Goal: Task Accomplishment & Management: Manage account settings

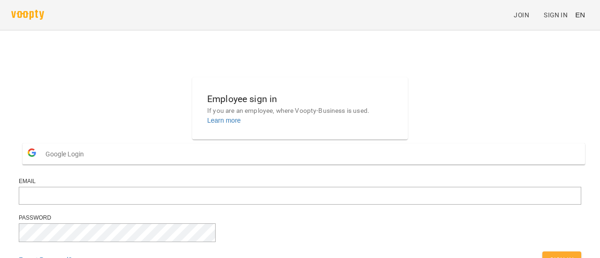
scroll to position [73, 0]
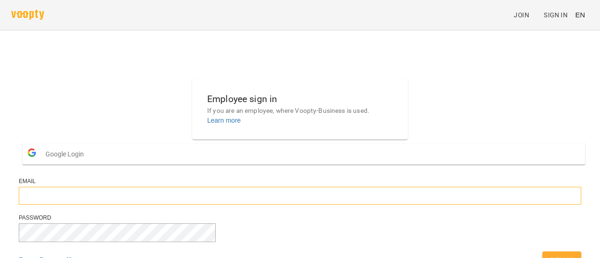
type input "**********"
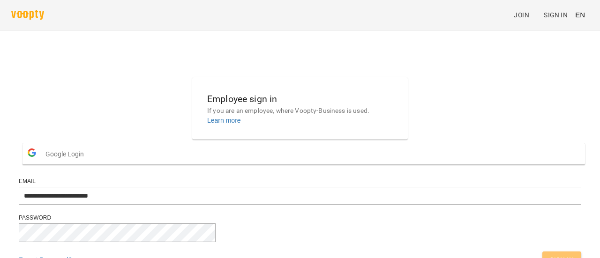
click at [549, 254] on span "Sign In" at bounding box center [561, 259] width 24 height 11
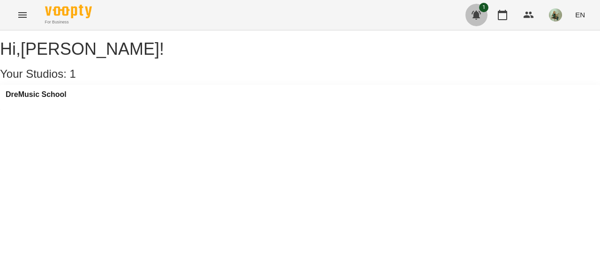
click at [472, 11] on icon "button" at bounding box center [475, 14] width 11 height 11
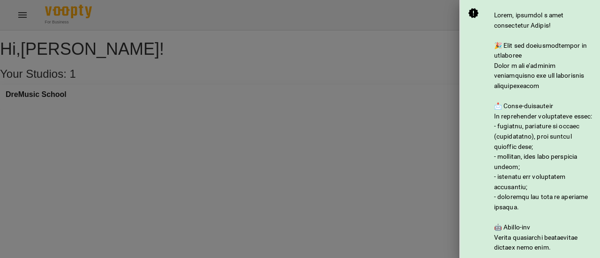
scroll to position [153, 0]
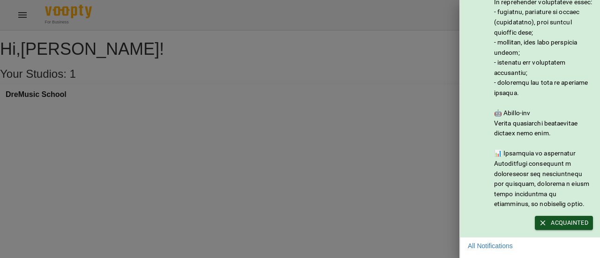
click at [383, 68] on div at bounding box center [300, 129] width 600 height 258
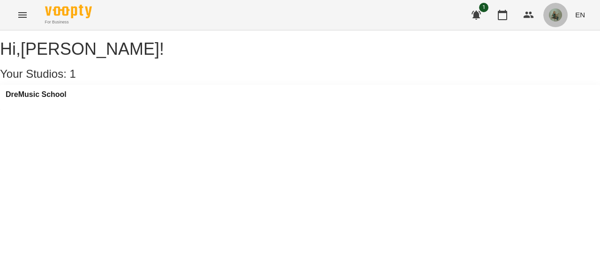
click at [556, 18] on img "button" at bounding box center [555, 14] width 13 height 13
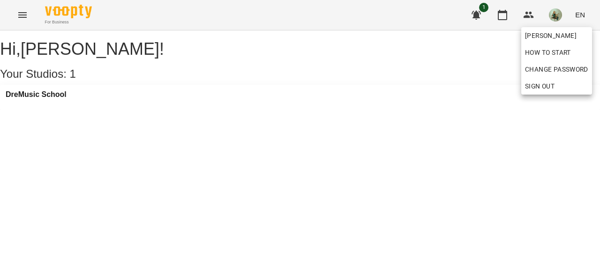
click at [183, 105] on div at bounding box center [300, 129] width 600 height 258
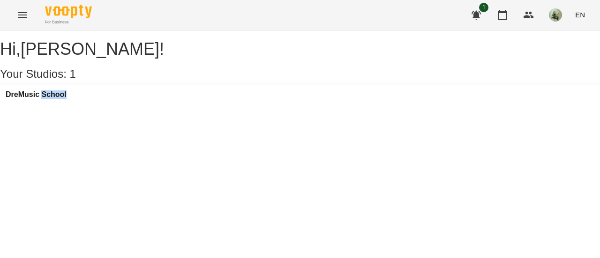
click at [183, 105] on div "[PERSON_NAME] How to start Change Password Sign Out" at bounding box center [300, 129] width 600 height 258
click at [183, 105] on div "DreMusic School" at bounding box center [300, 97] width 600 height 25
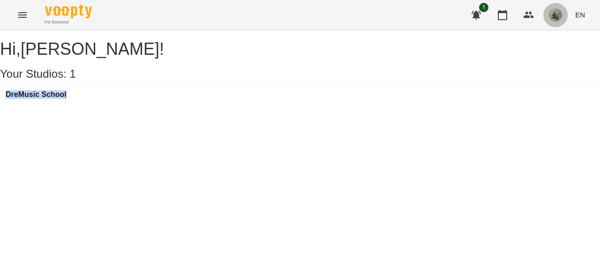
click at [563, 15] on button "button" at bounding box center [555, 15] width 24 height 24
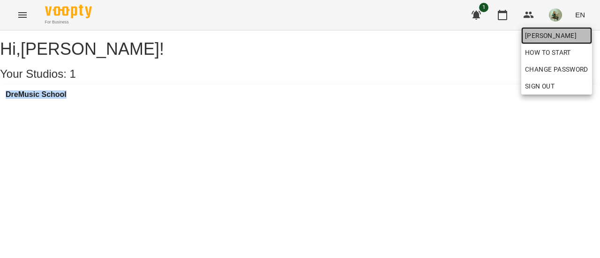
click at [555, 30] on span "[PERSON_NAME]" at bounding box center [556, 35] width 63 height 11
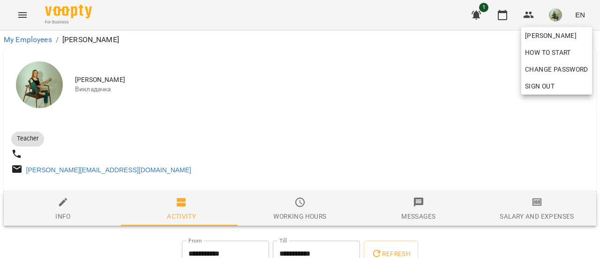
click at [335, 137] on div at bounding box center [300, 129] width 600 height 258
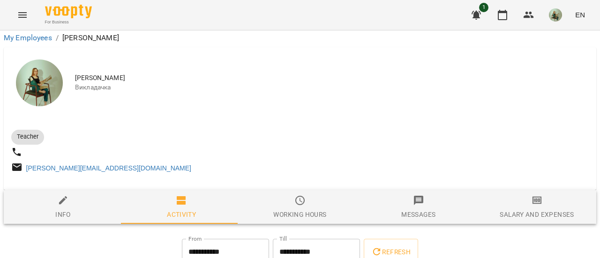
scroll to position [657, 0]
click at [387, 237] on div "Refresh" at bounding box center [391, 252] width 58 height 30
click at [398, 246] on span "Refresh" at bounding box center [390, 251] width 39 height 11
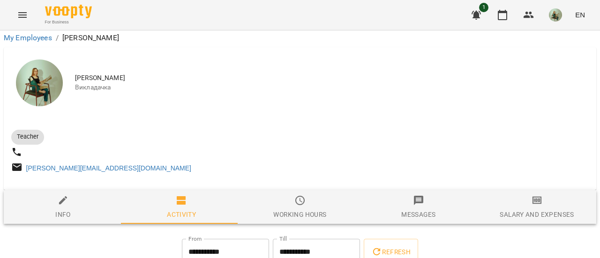
scroll to position [1207, 0]
